Goal: Find specific fact: Find specific fact

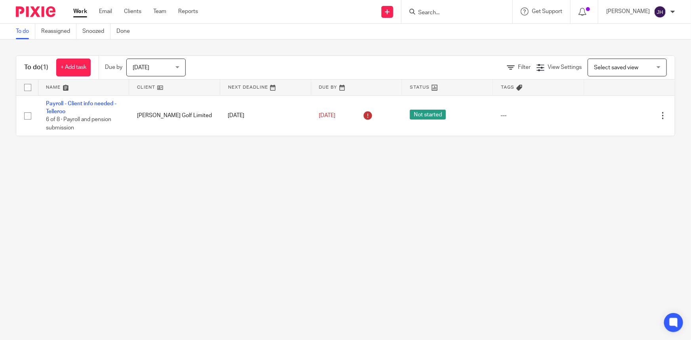
click at [456, 14] on input "Search" at bounding box center [453, 13] width 71 height 7
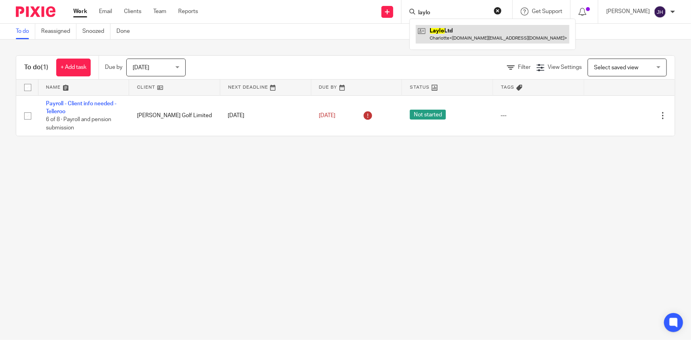
type input "laylo"
click at [470, 29] on link at bounding box center [493, 34] width 154 height 18
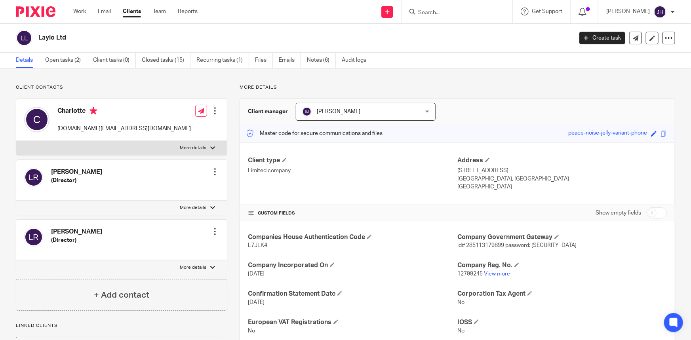
click at [457, 0] on div at bounding box center [457, 11] width 111 height 23
click at [453, 8] on form at bounding box center [460, 12] width 84 height 10
click at [452, 15] on input "Search" at bounding box center [453, 13] width 71 height 7
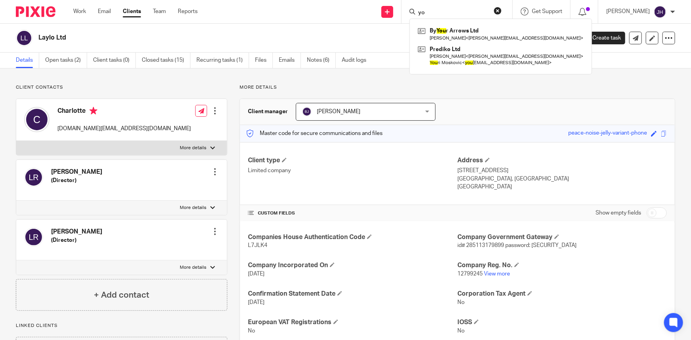
type input "y"
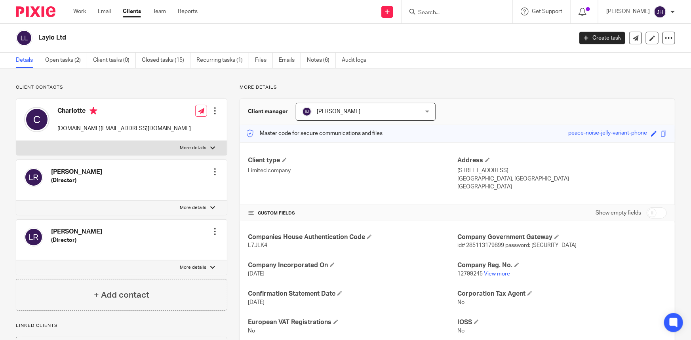
click at [479, 244] on span "id# 285113179899 password: Vnrjienvb5u7984h59!^B*@mvkjrvno" at bounding box center [517, 246] width 119 height 6
click at [478, 245] on span "id# 285113179899 password: Vnrjienvb5u7984h59!^B*@mvkjrvno" at bounding box center [517, 246] width 119 height 6
click at [317, 61] on link "Notes (6)" at bounding box center [321, 60] width 29 height 15
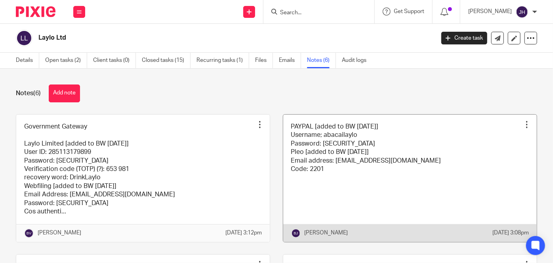
click at [346, 159] on link at bounding box center [410, 178] width 254 height 127
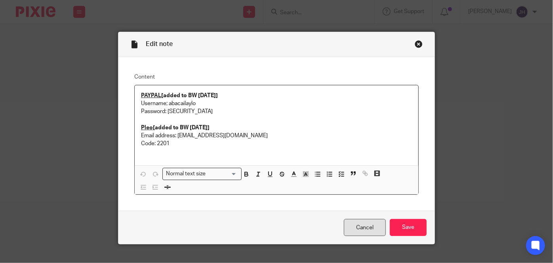
click at [365, 220] on link "Cancel" at bounding box center [365, 227] width 42 height 17
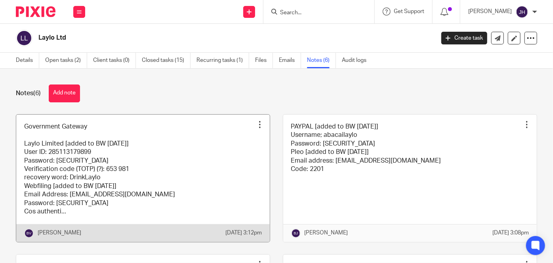
click at [109, 173] on link at bounding box center [143, 178] width 254 height 127
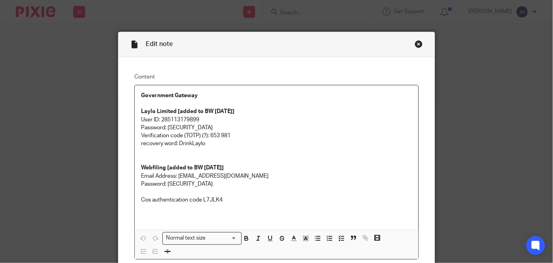
click at [195, 132] on p "Verification code (TOTP) (?): 653 981" at bounding box center [276, 136] width 271 height 8
click at [173, 120] on p "User ID: 285113179899" at bounding box center [276, 120] width 271 height 8
copy p "285113179899"
